Goal: Transaction & Acquisition: Purchase product/service

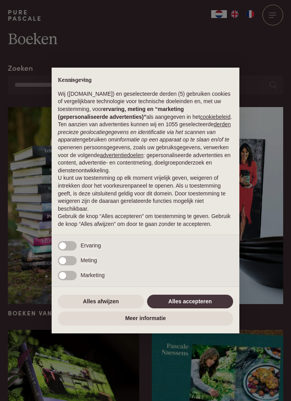
click at [196, 309] on button "Alles accepteren" at bounding box center [190, 302] width 86 height 14
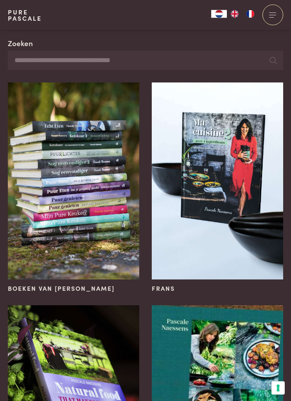
scroll to position [25, 0]
click at [83, 201] on img at bounding box center [73, 181] width 131 height 197
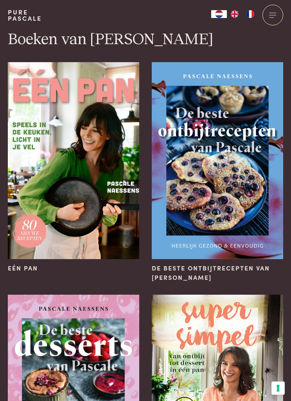
click at [83, 192] on img at bounding box center [73, 160] width 131 height 197
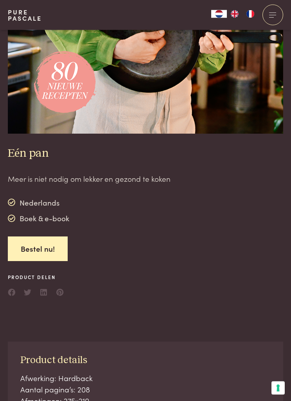
scroll to position [274, 0]
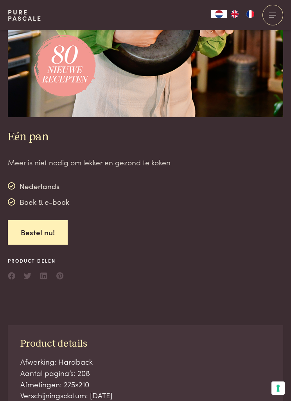
click at [54, 206] on div "Boek & e-book" at bounding box center [38, 202] width 61 height 12
click at [49, 234] on link "Bestel nu!" at bounding box center [38, 232] width 60 height 25
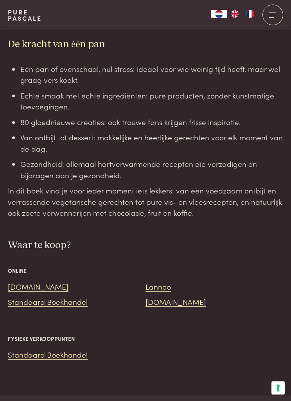
scroll to position [1064, 0]
click at [71, 297] on link "Standaard Boekhandel" at bounding box center [48, 302] width 80 height 11
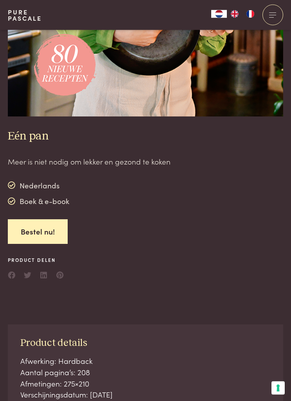
scroll to position [266, 0]
